Goal: Transaction & Acquisition: Book appointment/travel/reservation

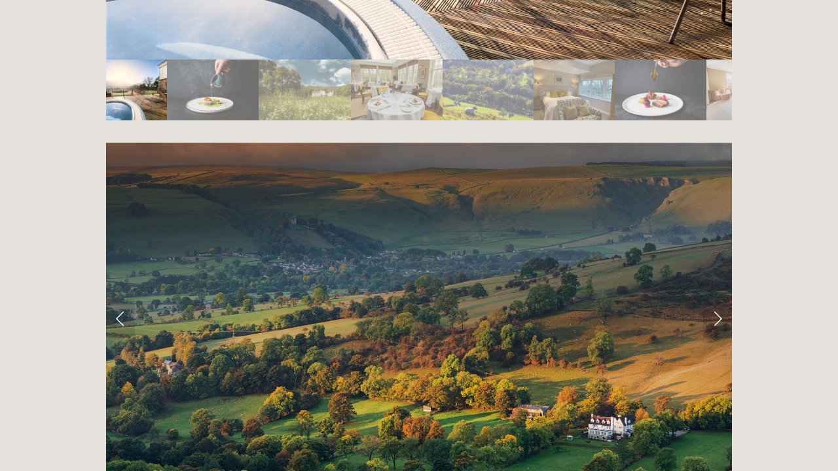
scroll to position [2521, 0]
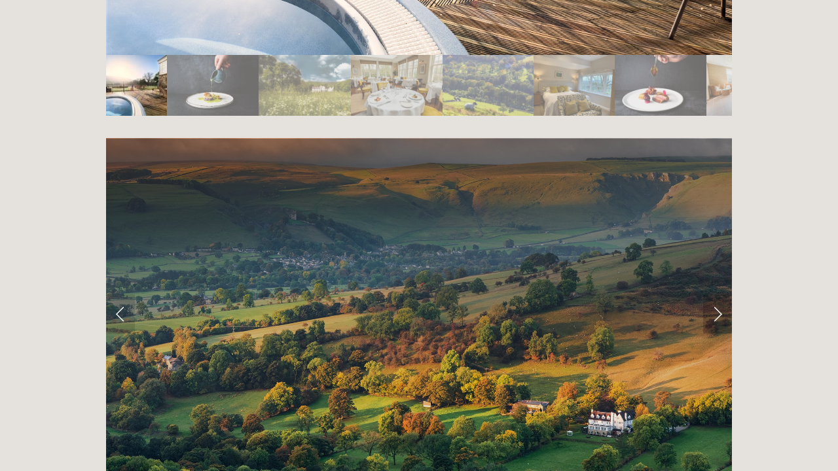
click at [717, 294] on link "Next Slide" at bounding box center [717, 313] width 29 height 39
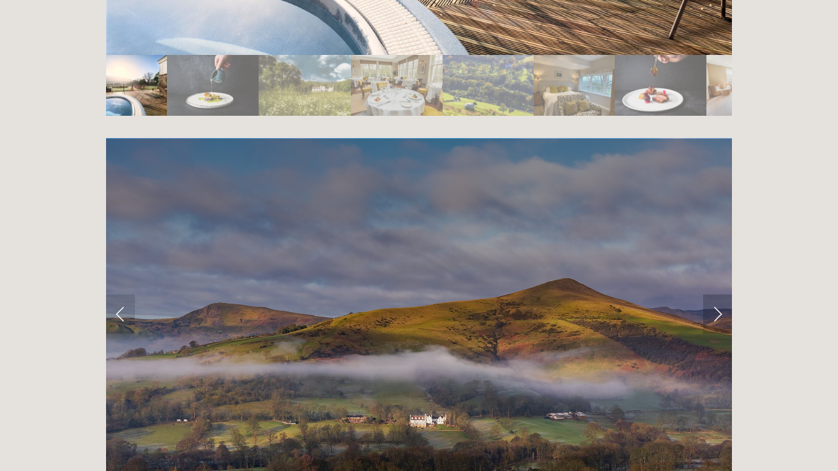
click at [717, 294] on link "Next Slide" at bounding box center [717, 313] width 29 height 39
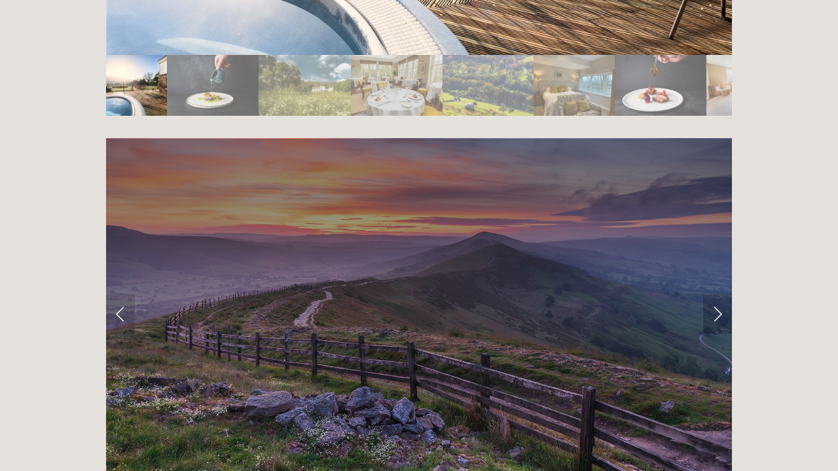
click at [717, 294] on link "Next Slide" at bounding box center [717, 313] width 29 height 39
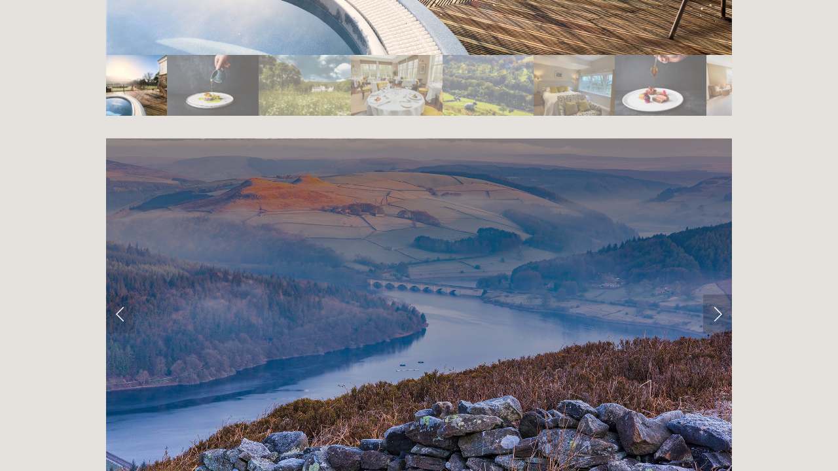
click at [717, 294] on link "Next Slide" at bounding box center [717, 313] width 29 height 39
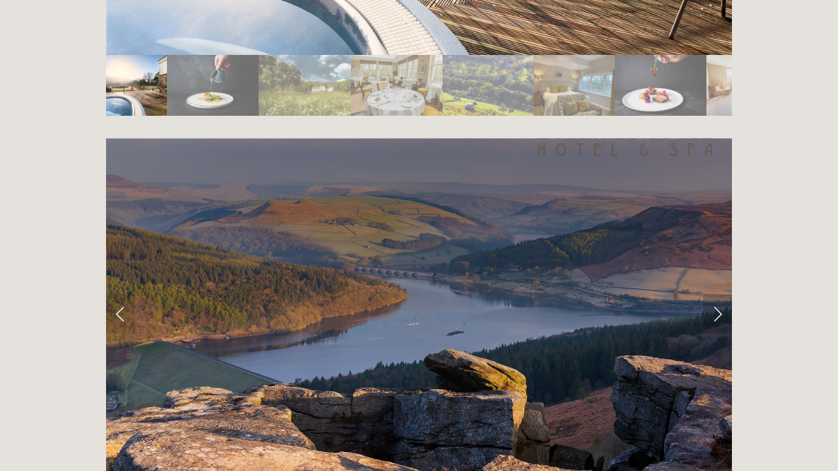
click at [717, 294] on link "Next Slide" at bounding box center [717, 313] width 29 height 39
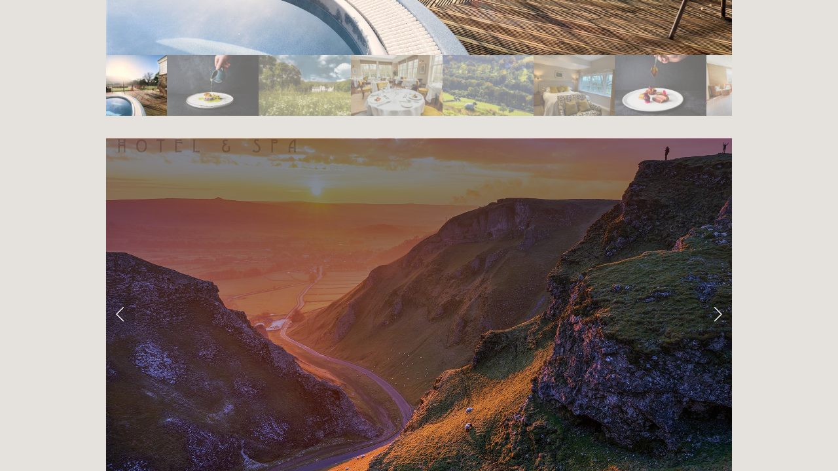
click at [718, 294] on link "Next Slide" at bounding box center [717, 313] width 29 height 39
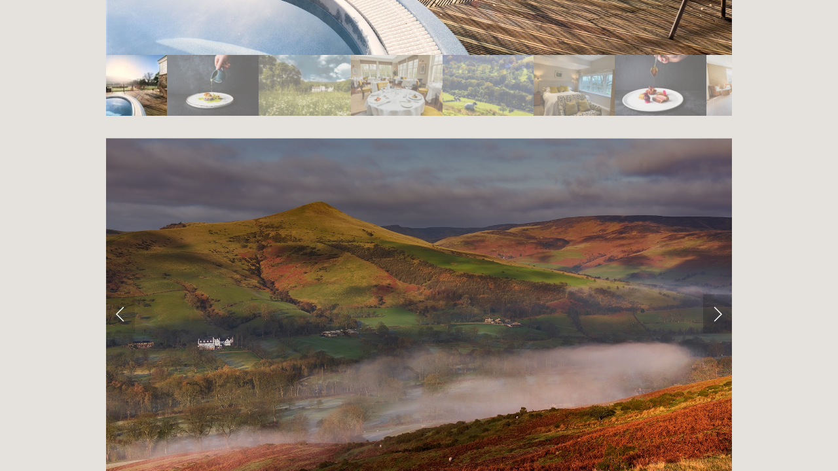
click at [718, 294] on link "Next Slide" at bounding box center [717, 313] width 29 height 39
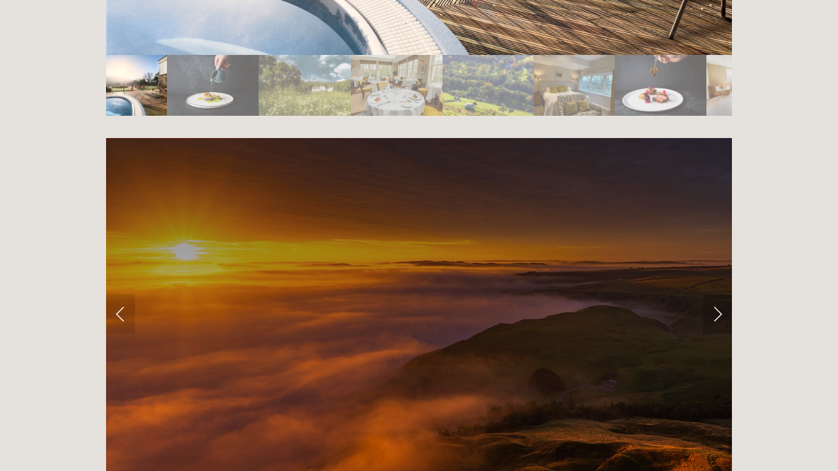
click at [718, 294] on link "Next Slide" at bounding box center [717, 313] width 29 height 39
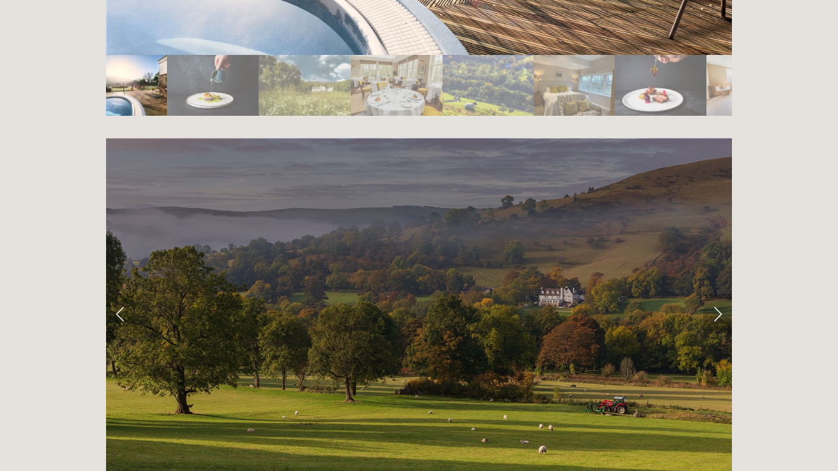
click at [718, 294] on link "Next Slide" at bounding box center [717, 313] width 29 height 39
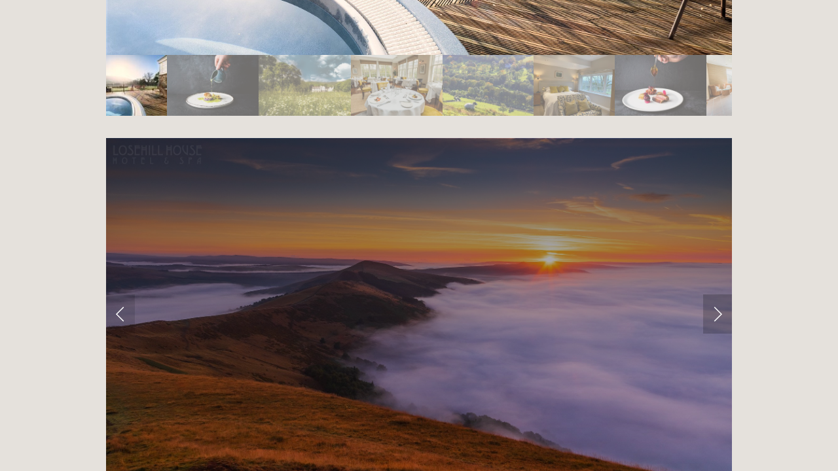
click at [718, 294] on link "Next Slide" at bounding box center [717, 313] width 29 height 39
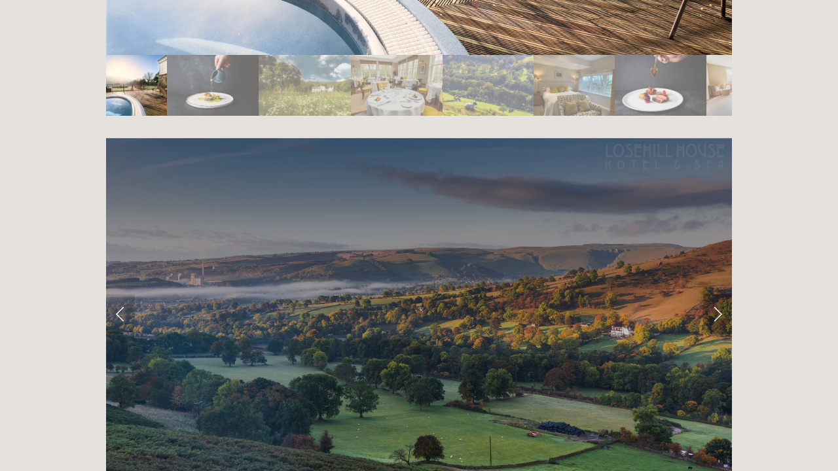
click at [718, 294] on link "Next Slide" at bounding box center [717, 313] width 29 height 39
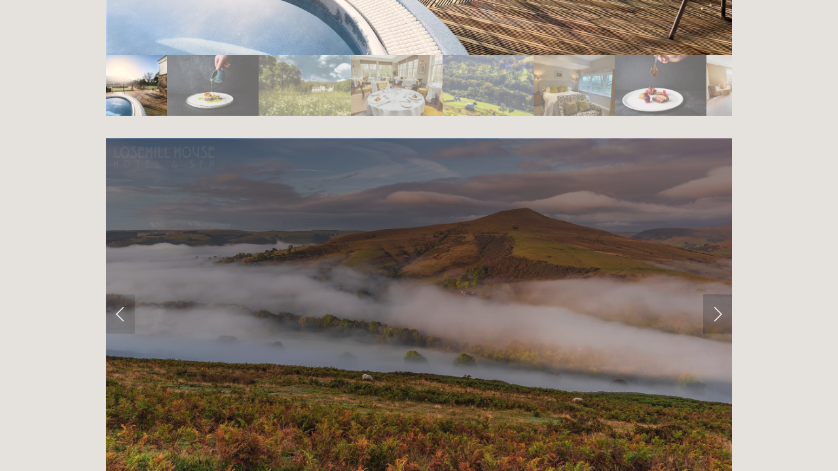
click at [718, 294] on link "Next Slide" at bounding box center [717, 313] width 29 height 39
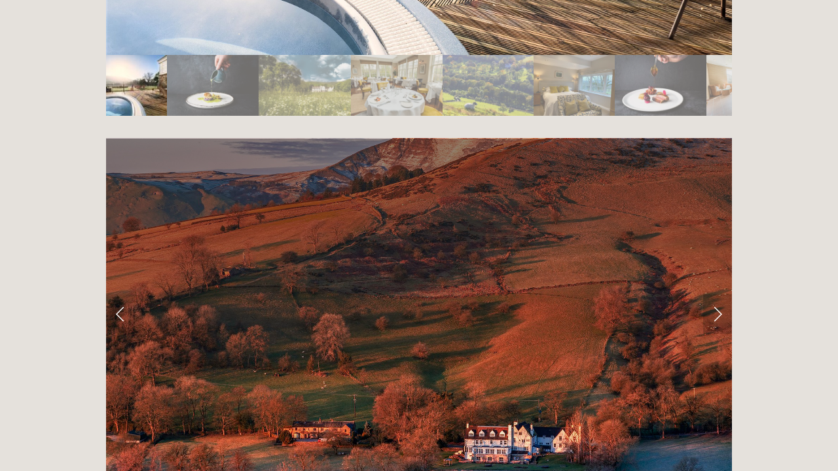
click at [718, 294] on link "Next Slide" at bounding box center [717, 313] width 29 height 39
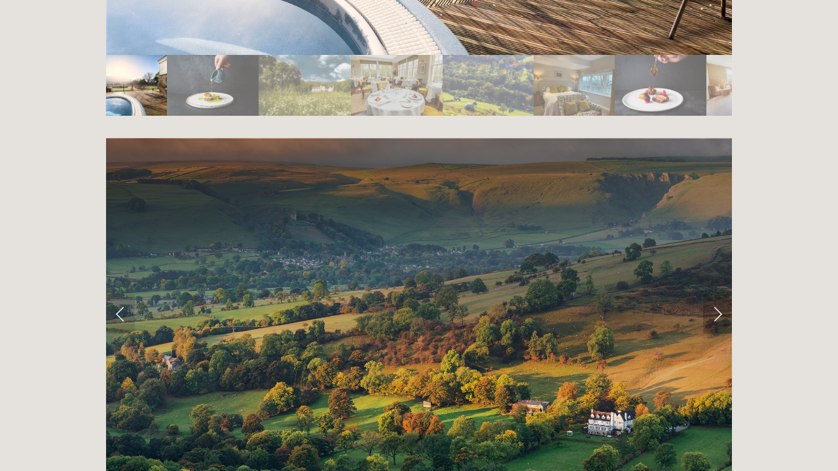
click at [718, 294] on link "Next Slide" at bounding box center [717, 313] width 29 height 39
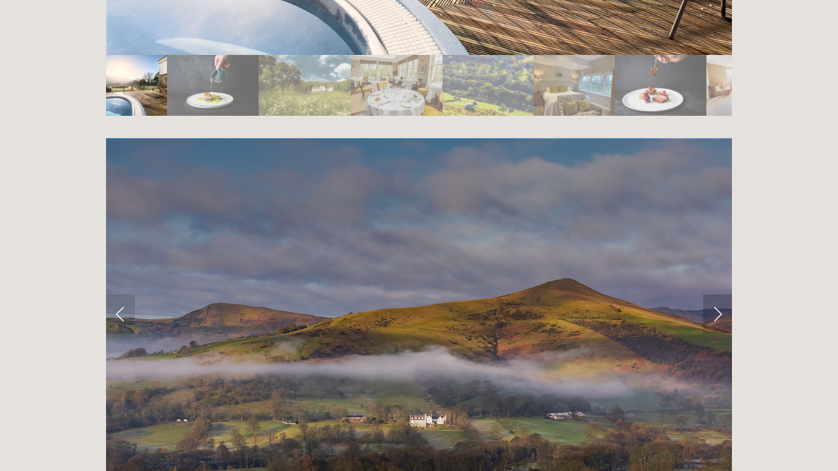
click at [718, 294] on link "Next Slide" at bounding box center [717, 313] width 29 height 39
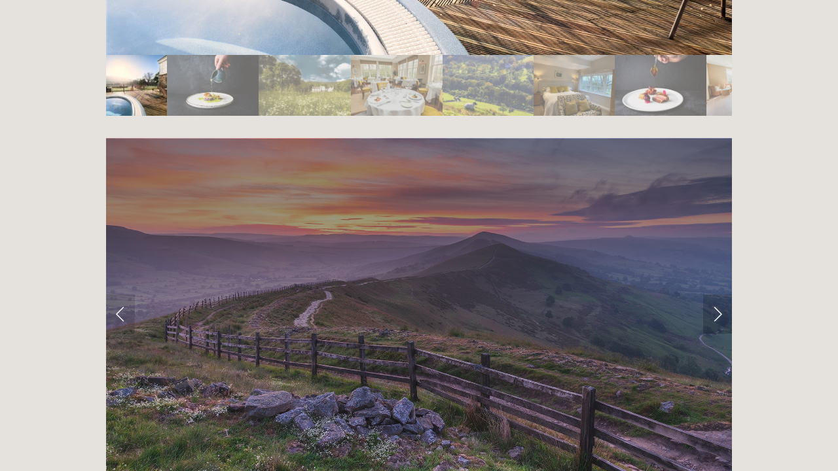
click at [718, 294] on link "Next Slide" at bounding box center [717, 313] width 29 height 39
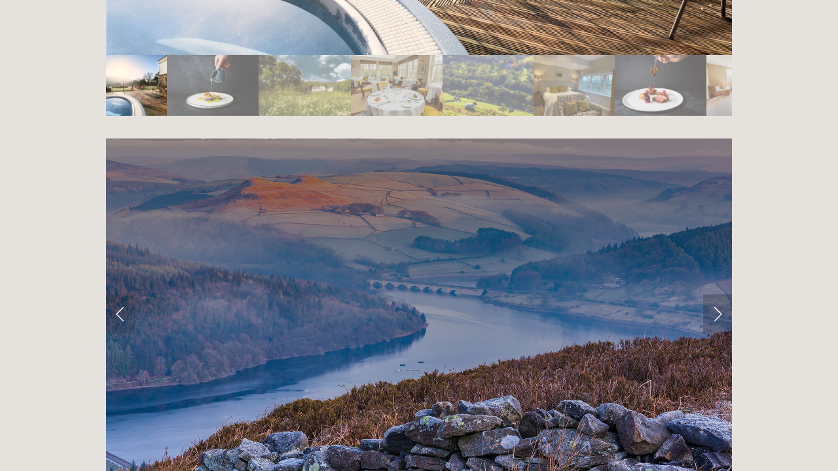
click at [718, 294] on link "Next Slide" at bounding box center [717, 313] width 29 height 39
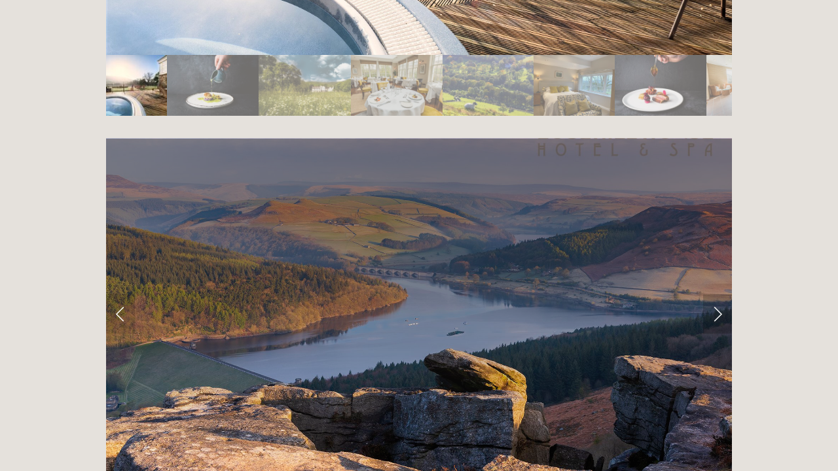
click at [718, 294] on link "Next Slide" at bounding box center [717, 313] width 29 height 39
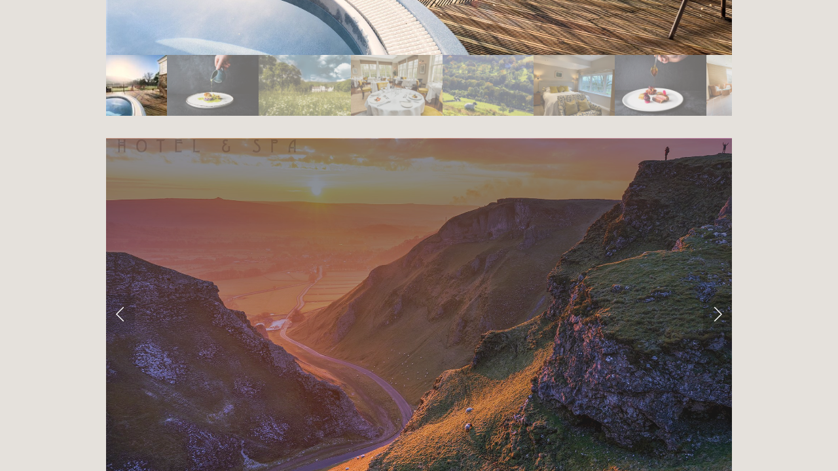
click at [718, 294] on link "Next Slide" at bounding box center [717, 313] width 29 height 39
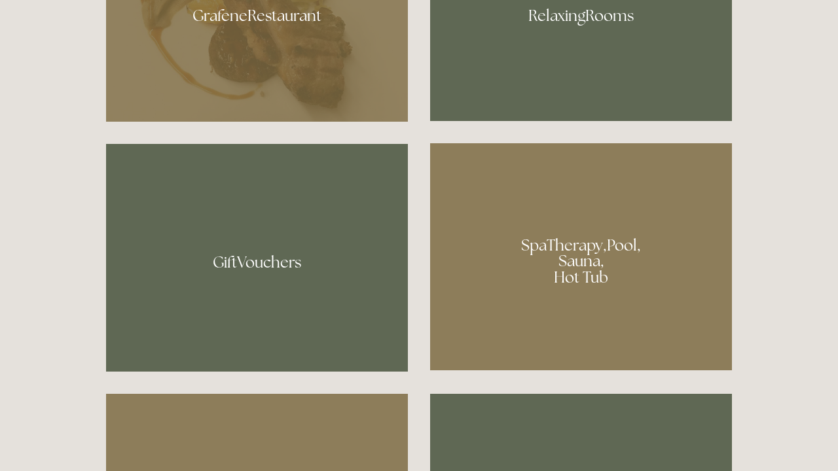
scroll to position [897, 0]
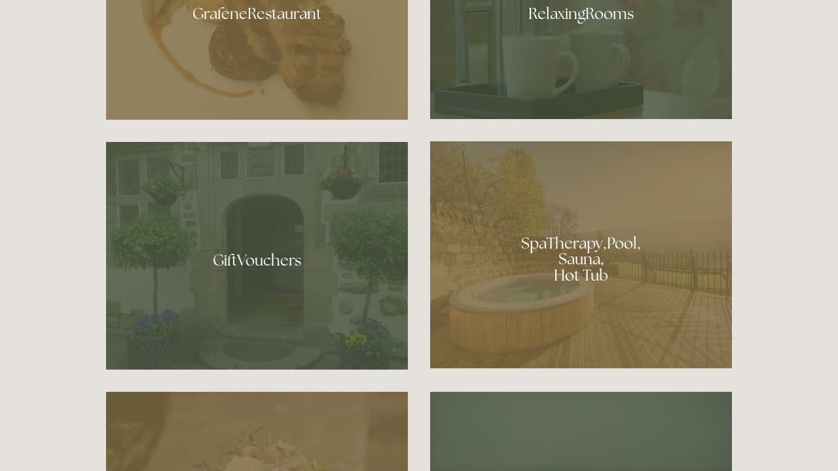
click at [616, 265] on div at bounding box center [581, 254] width 302 height 227
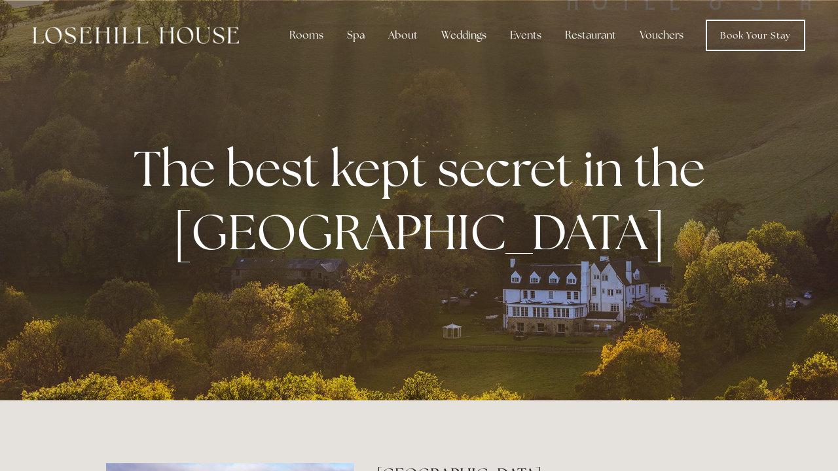
scroll to position [0, 0]
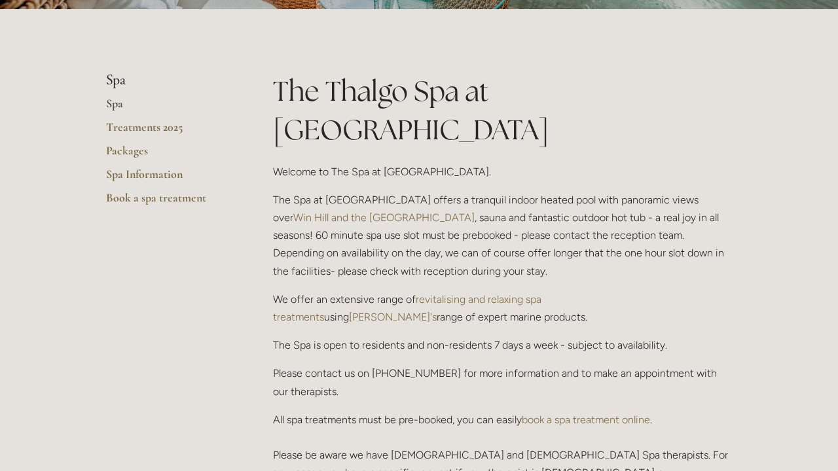
scroll to position [266, 0]
click at [129, 151] on link "Packages" at bounding box center [168, 155] width 125 height 24
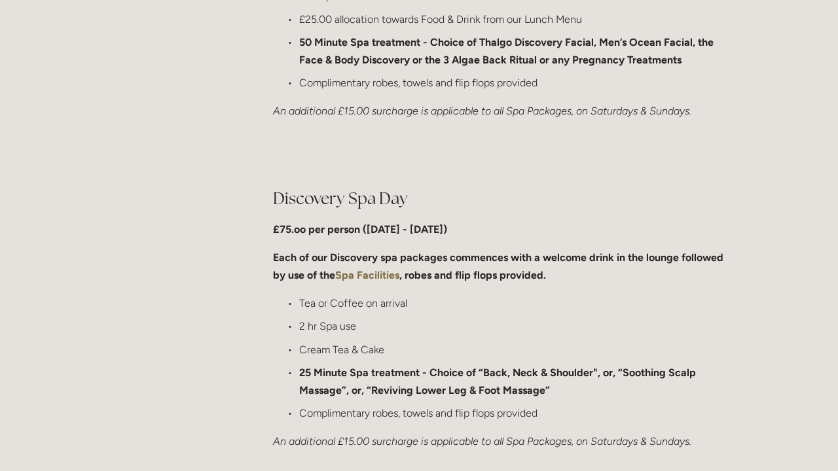
scroll to position [866, 0]
